Goal: Navigation & Orientation: Find specific page/section

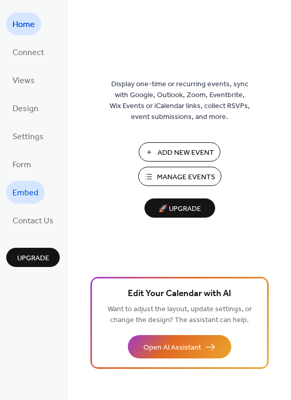
click at [30, 192] on span "Embed" at bounding box center [25, 193] width 26 height 17
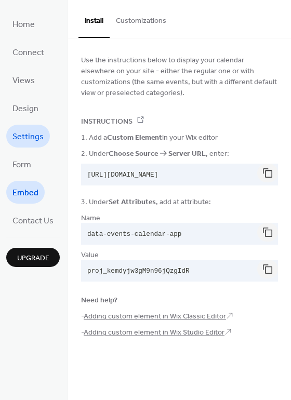
click at [24, 140] on span "Settings" at bounding box center [27, 137] width 31 height 17
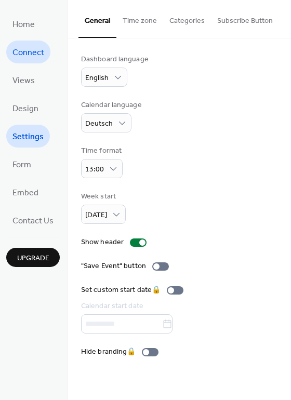
click at [19, 58] on span "Connect" at bounding box center [28, 53] width 32 height 17
